Goal: Task Accomplishment & Management: Check status

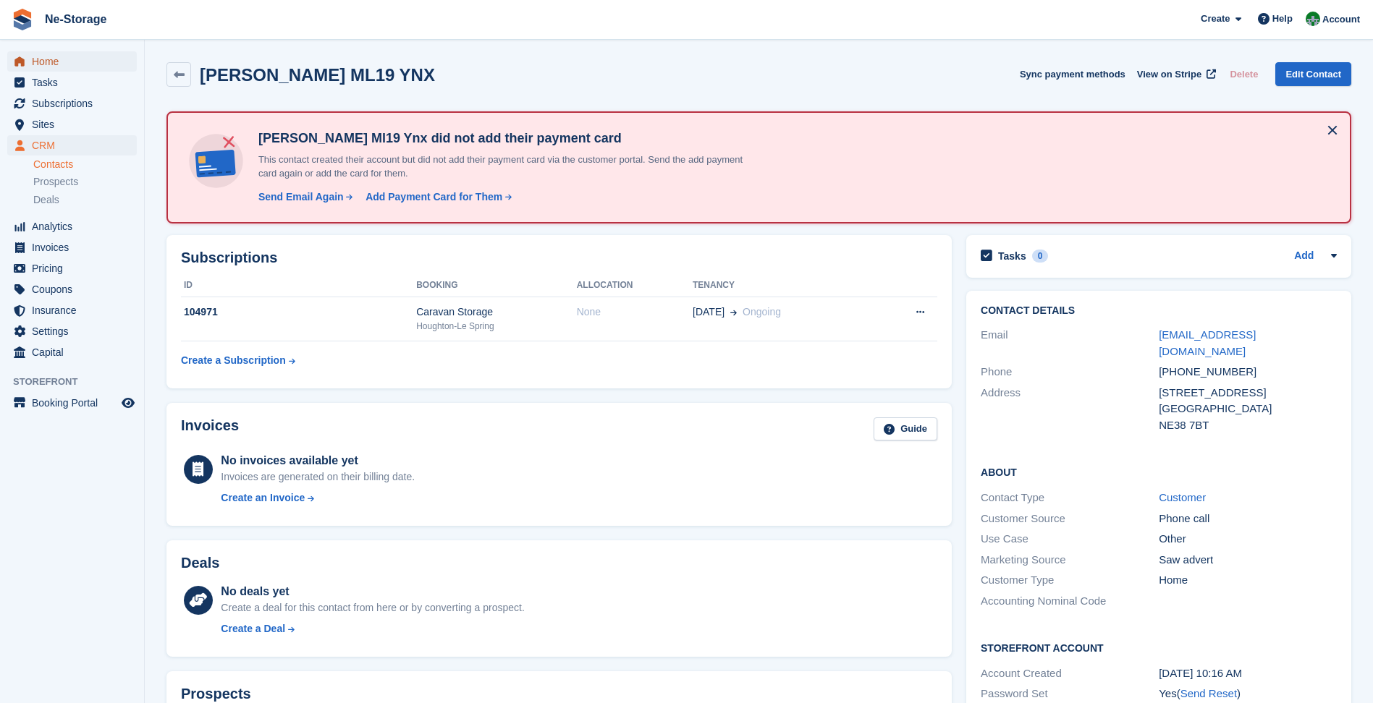
click at [79, 59] on span "Home" at bounding box center [75, 61] width 87 height 20
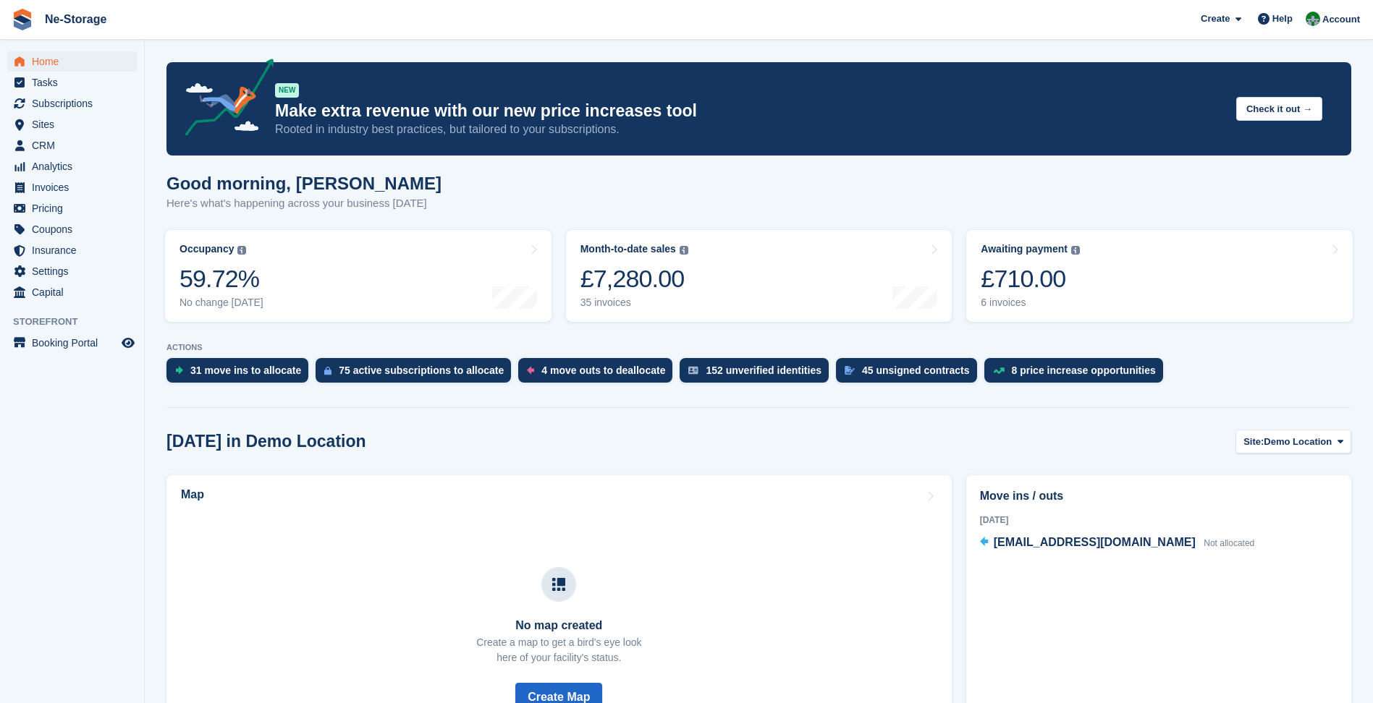
click at [1126, 297] on link "Awaiting payment The total outstanding balance on all open invoices. £710.00 6 …" at bounding box center [1159, 276] width 386 height 92
